Goal: Navigation & Orientation: Find specific page/section

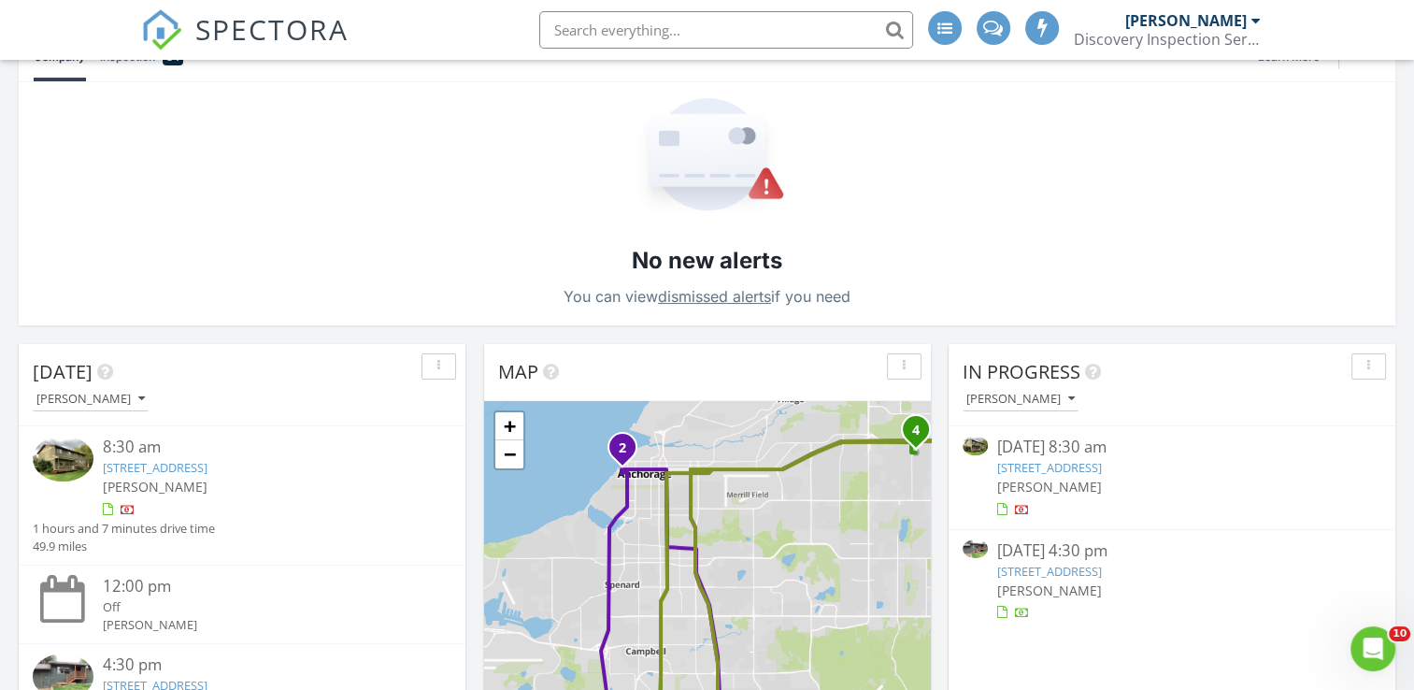
scroll to position [467, 0]
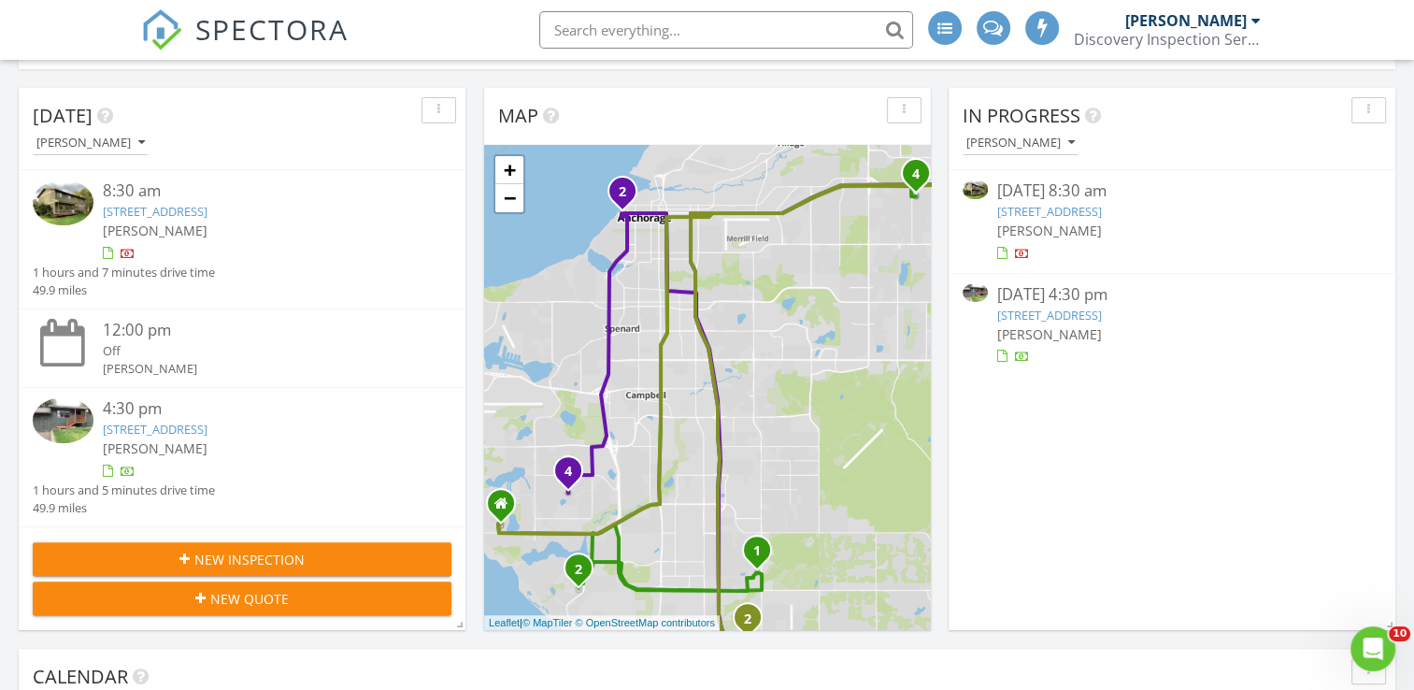
click at [1102, 209] on link "2700 N Aspen Ct, Wasilla, AK 99654" at bounding box center [1049, 211] width 105 height 17
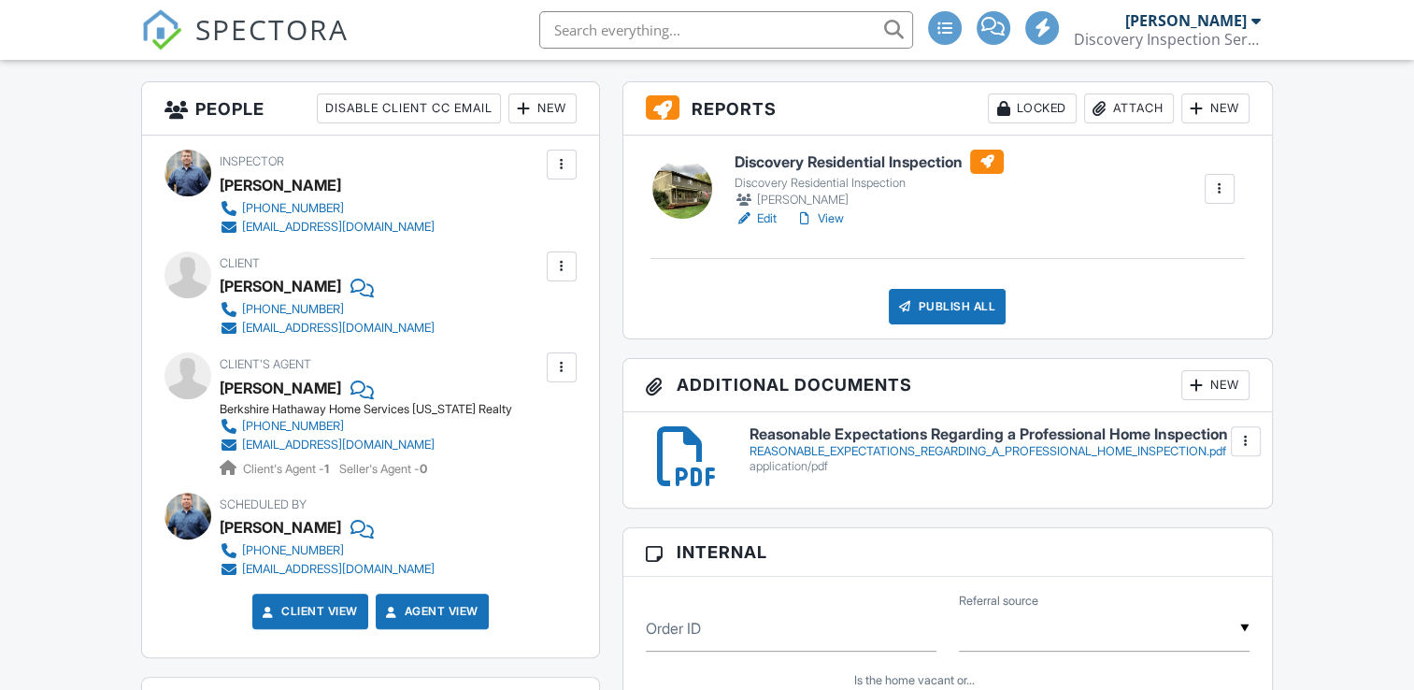
scroll to position [467, 0]
click at [800, 159] on h6 "Discovery Residential Inspection" at bounding box center [868, 161] width 269 height 24
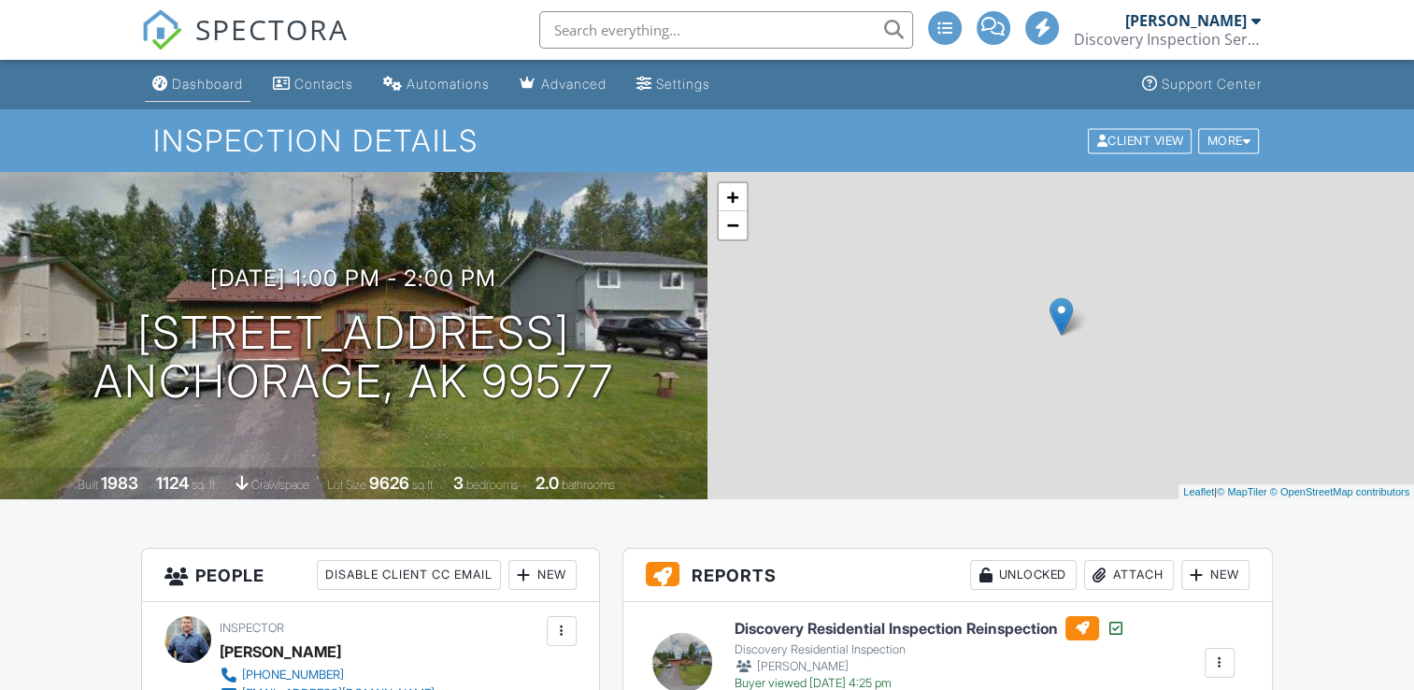
click at [200, 88] on div "Dashboard" at bounding box center [207, 84] width 71 height 16
